Goal: Transaction & Acquisition: Purchase product/service

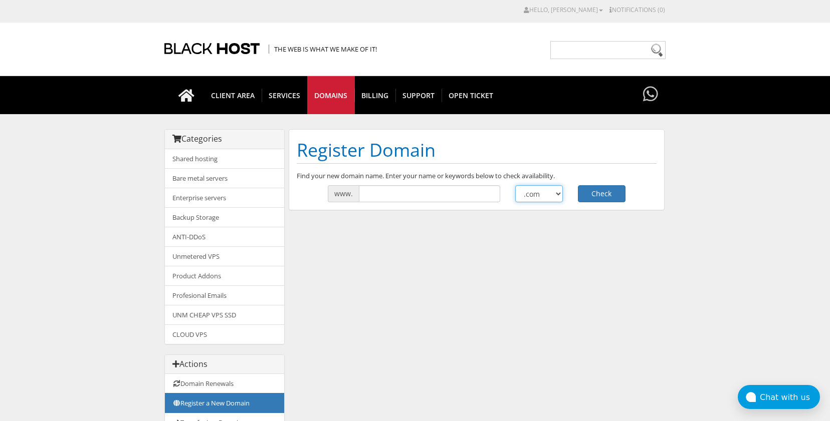
select select ".chat"
click at [515, 185] on select ".com .net .org .us .info .biz" at bounding box center [539, 193] width 48 height 17
click at [404, 193] on input "text" at bounding box center [429, 193] width 141 height 17
click at [393, 193] on input "text" at bounding box center [429, 193] width 141 height 17
click at [419, 193] on input "text" at bounding box center [429, 193] width 141 height 17
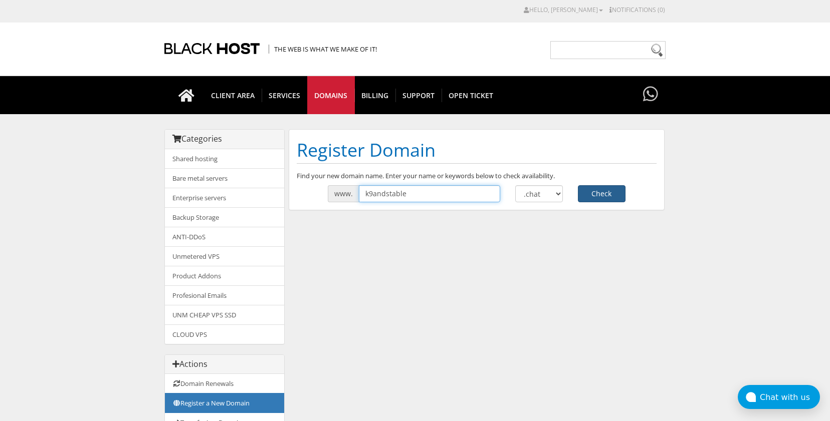
type input "k9andstable"
click at [595, 192] on button "Check" at bounding box center [602, 193] width 48 height 17
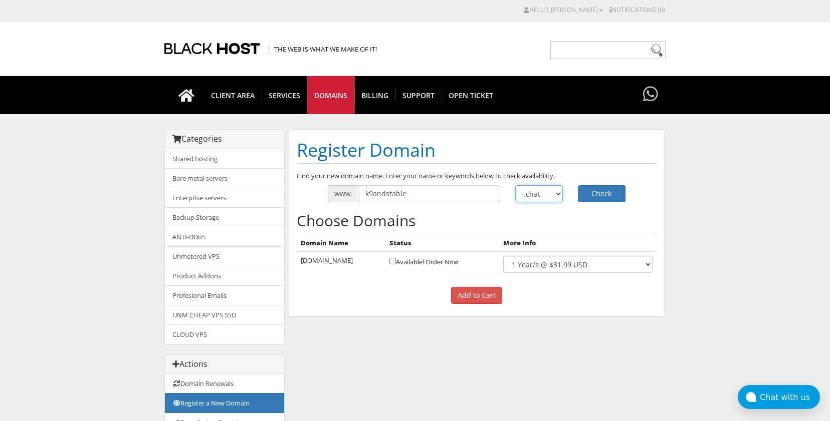
select select ".info"
click at [515, 185] on select ".com .net .org .us .info .biz" at bounding box center [539, 193] width 48 height 17
click at [596, 194] on button "Check" at bounding box center [602, 193] width 48 height 17
select select ".org"
click at [515, 185] on select ".com .net .org .us .info .biz" at bounding box center [539, 193] width 48 height 17
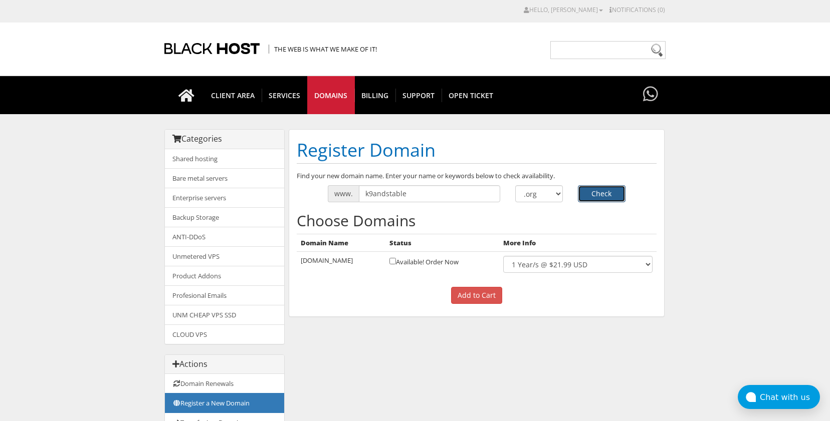
click at [598, 195] on button "Check" at bounding box center [602, 193] width 48 height 17
select select ".net"
click at [515, 185] on select ".com .net .org .us .info .biz" at bounding box center [539, 193] width 48 height 17
click at [597, 194] on button "Check" at bounding box center [602, 193] width 48 height 17
select select ".com"
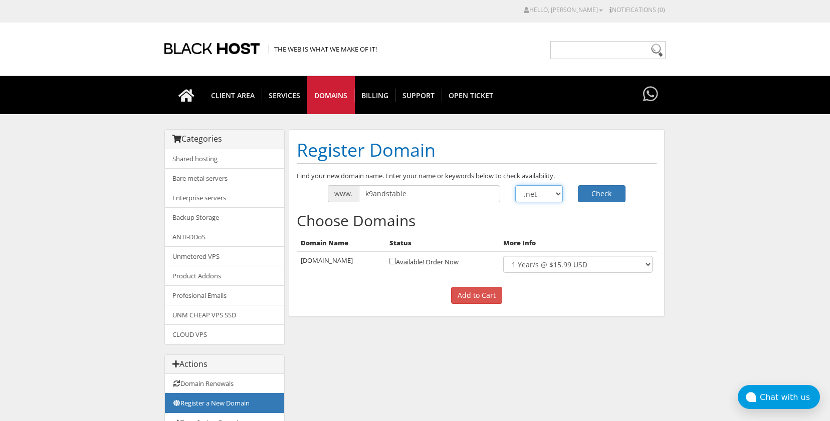
click at [515, 185] on select ".com .net .org .us .info .biz" at bounding box center [539, 193] width 48 height 17
click at [600, 195] on button "Check" at bounding box center [602, 193] width 48 height 17
select select ".zone"
click at [515, 185] on select ".com .net .org .us .info .biz" at bounding box center [539, 193] width 48 height 17
click at [597, 196] on button "Check" at bounding box center [602, 193] width 48 height 17
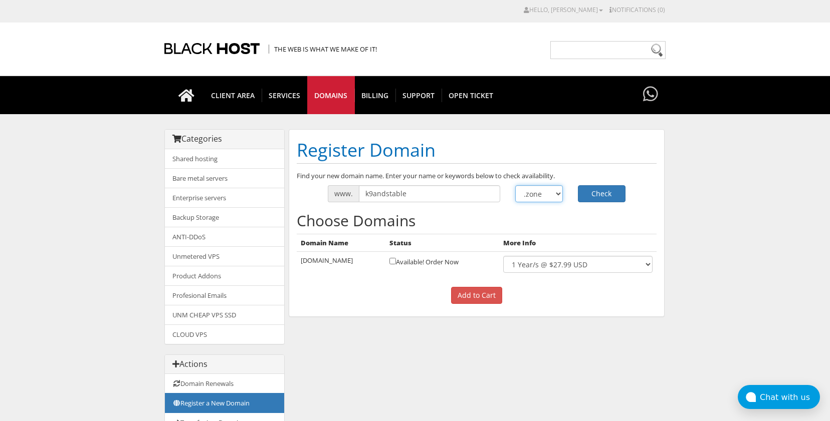
select select ".events"
click at [515, 185] on select ".com .net .org .us .info .biz" at bounding box center [539, 193] width 48 height 17
click at [598, 192] on button "Check" at bounding box center [602, 193] width 48 height 17
select select ".club"
click at [515, 185] on select ".com .net .org .us .info .biz" at bounding box center [539, 193] width 48 height 17
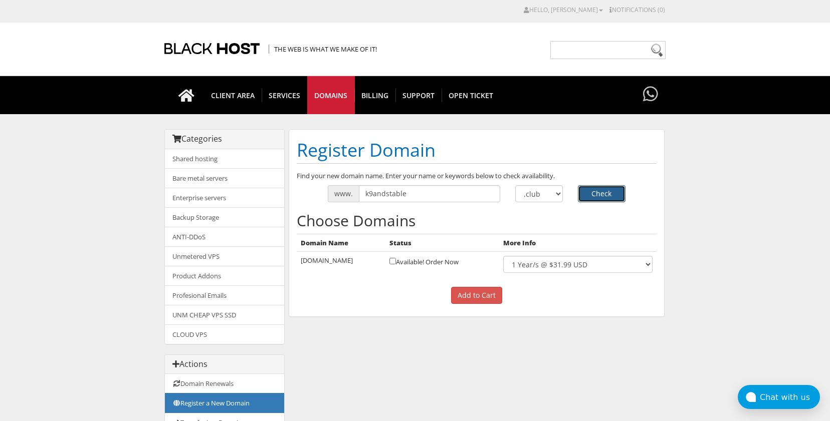
click at [599, 194] on button "Check" at bounding box center [602, 193] width 48 height 17
